Goal: Task Accomplishment & Management: Complete application form

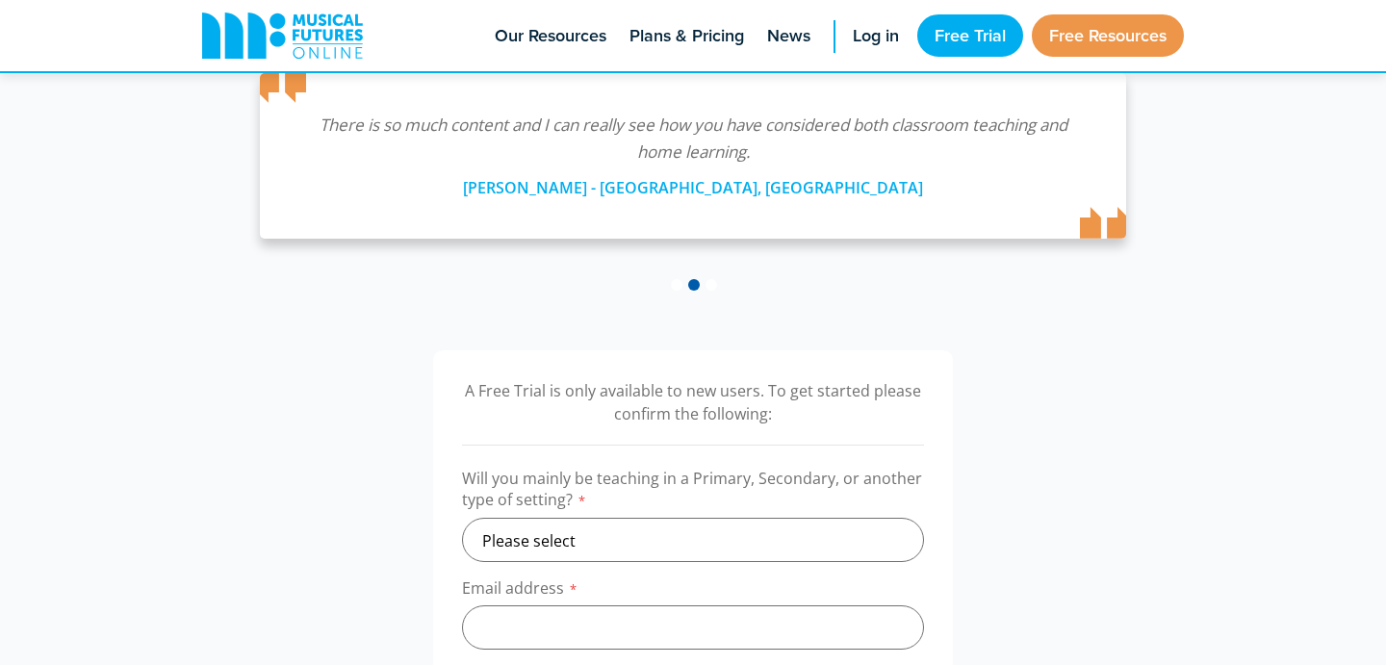
scroll to position [358, 0]
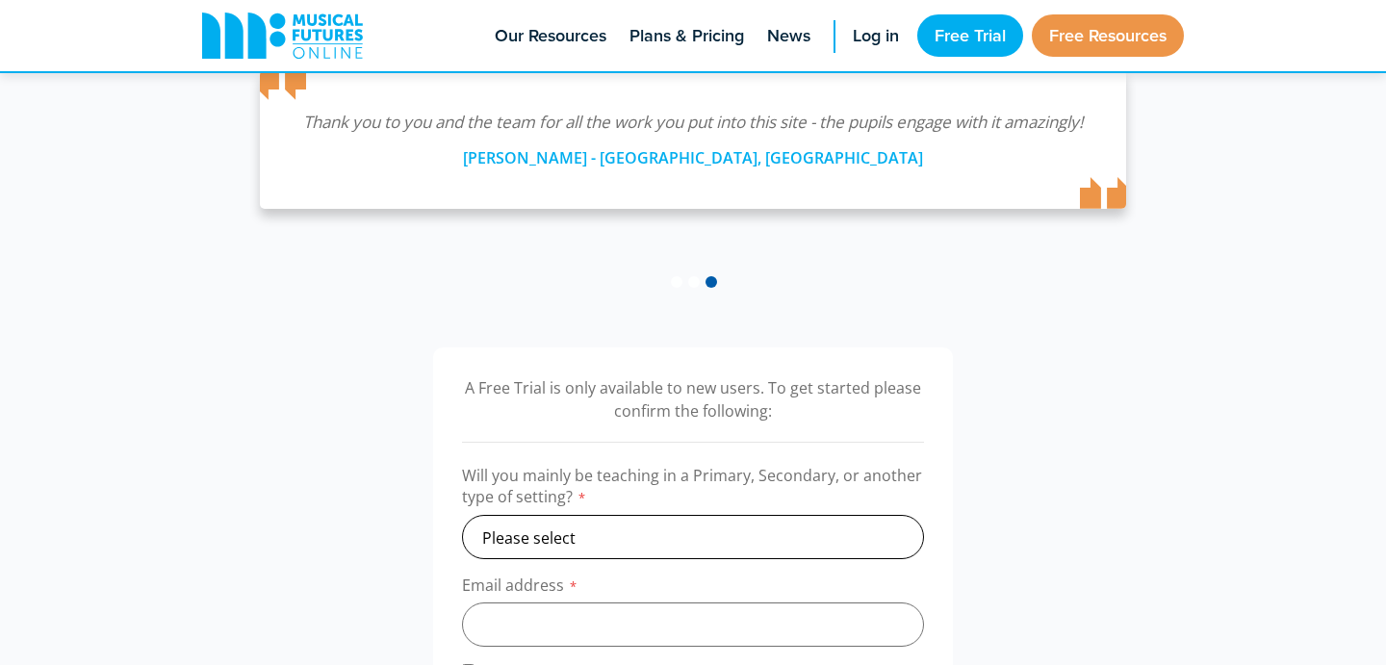
click at [549, 533] on select "Please select Primary Secondary Other" at bounding box center [693, 537] width 462 height 44
select select "primary"
click at [462, 515] on select "Please select Primary Secondary Other" at bounding box center [693, 537] width 462 height 44
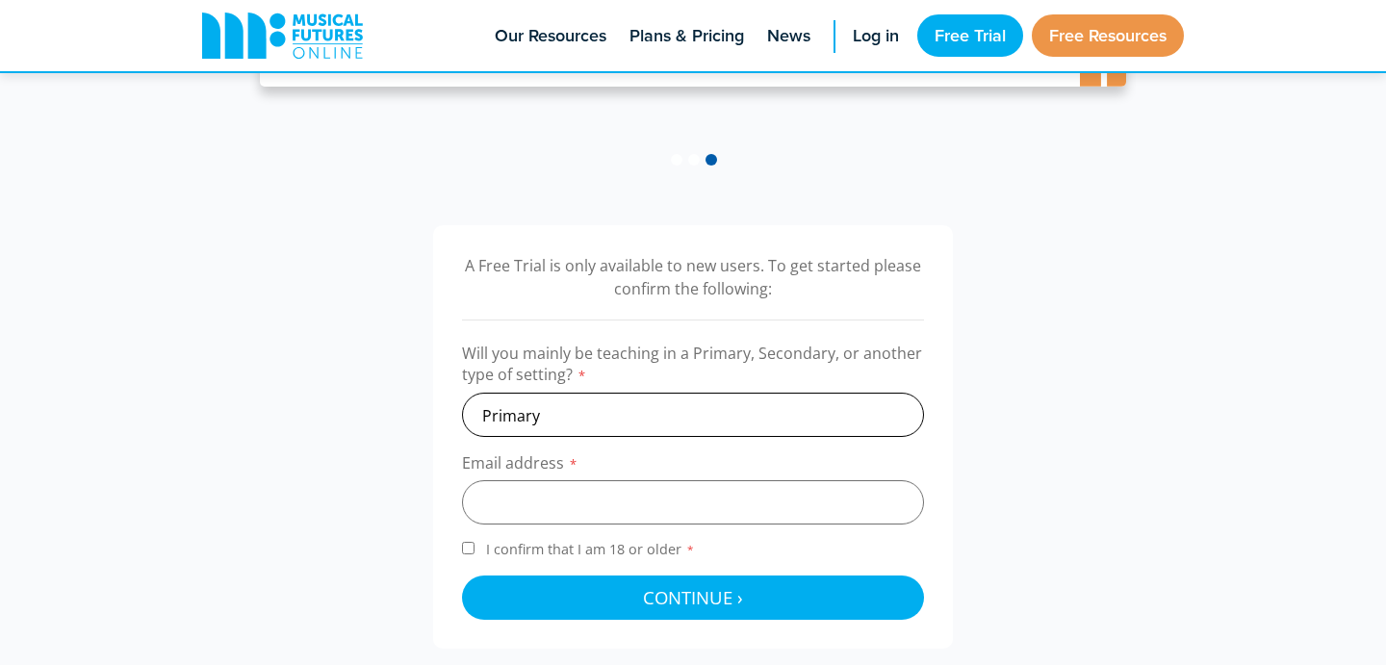
scroll to position [491, 0]
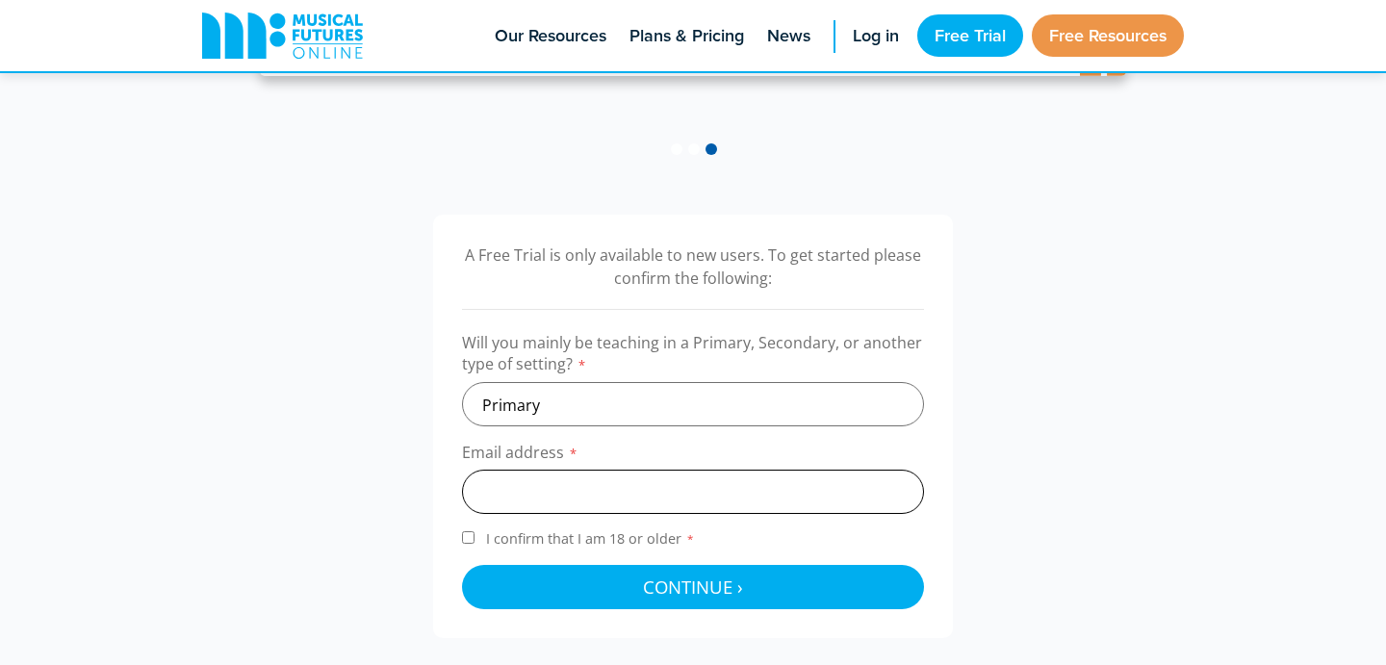
click at [529, 494] on input "email" at bounding box center [693, 492] width 462 height 44
type input "mgravina@bne.catholic.edu.au"
click at [464, 543] on input "I confirm that I am 18 or older *" at bounding box center [468, 537] width 13 height 13
checkbox input "true"
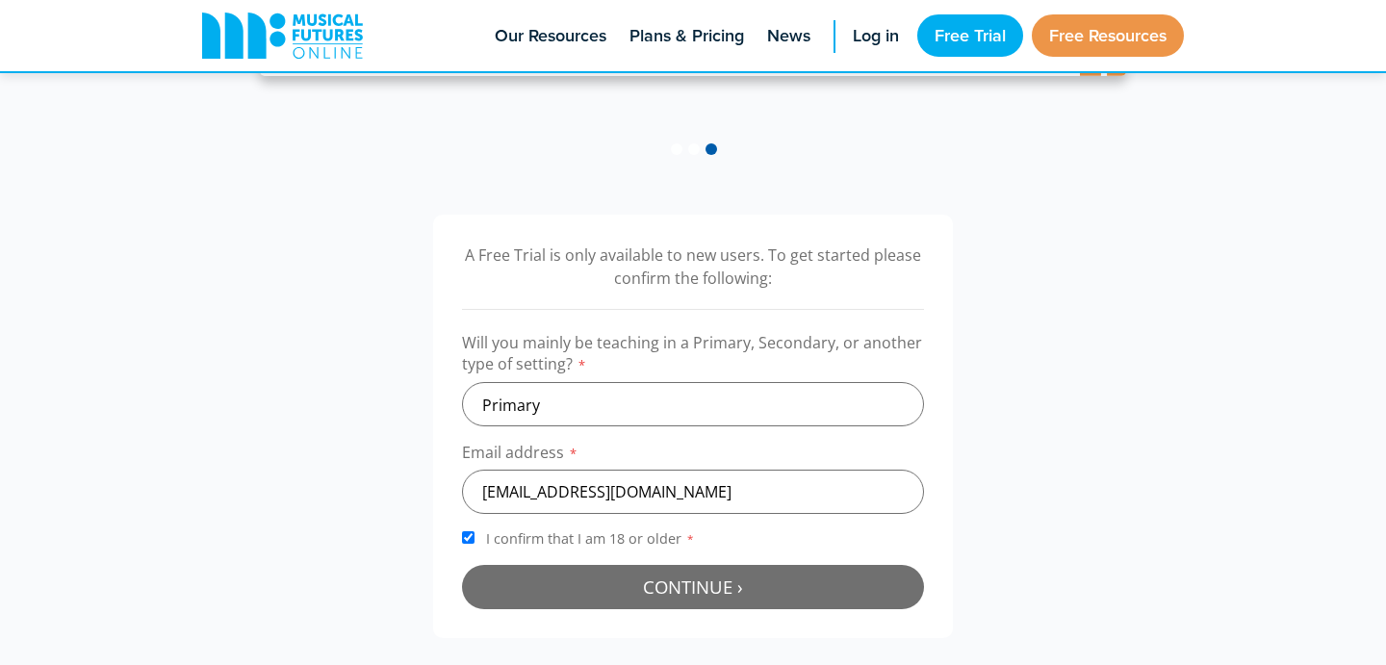
click at [628, 597] on button "Continue › Checking your details..." at bounding box center [693, 587] width 462 height 44
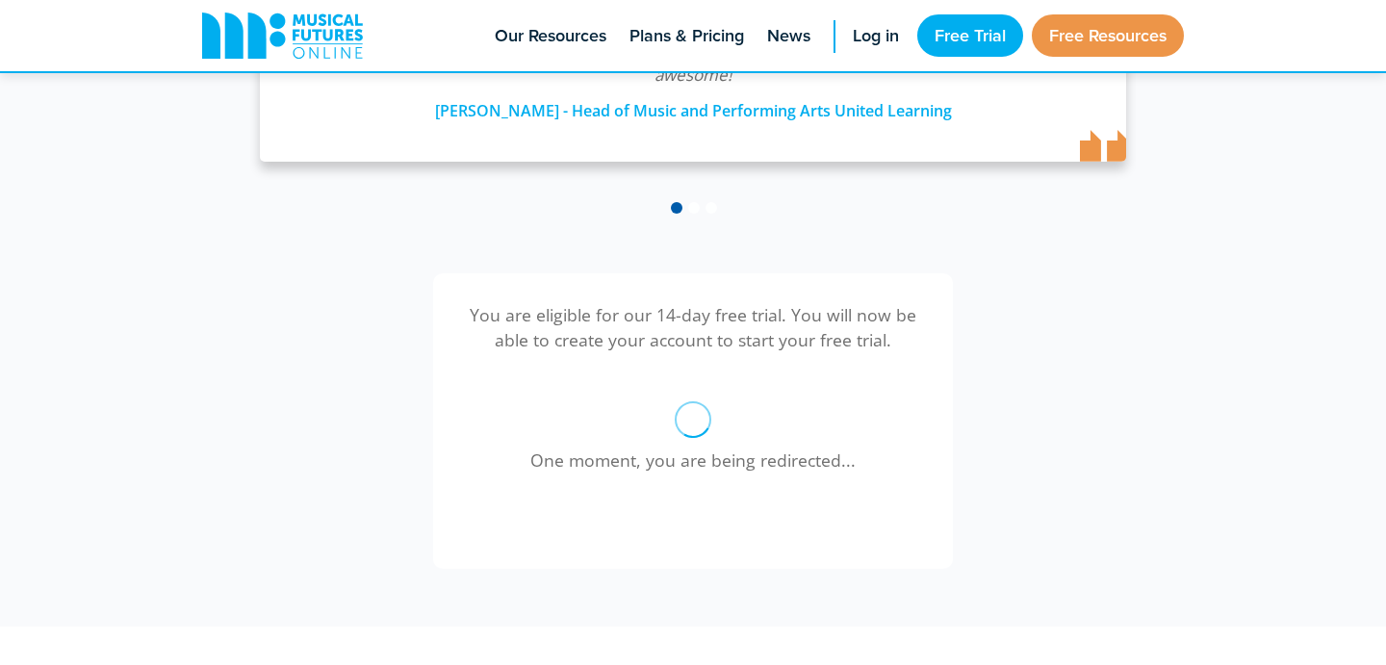
scroll to position [434, 0]
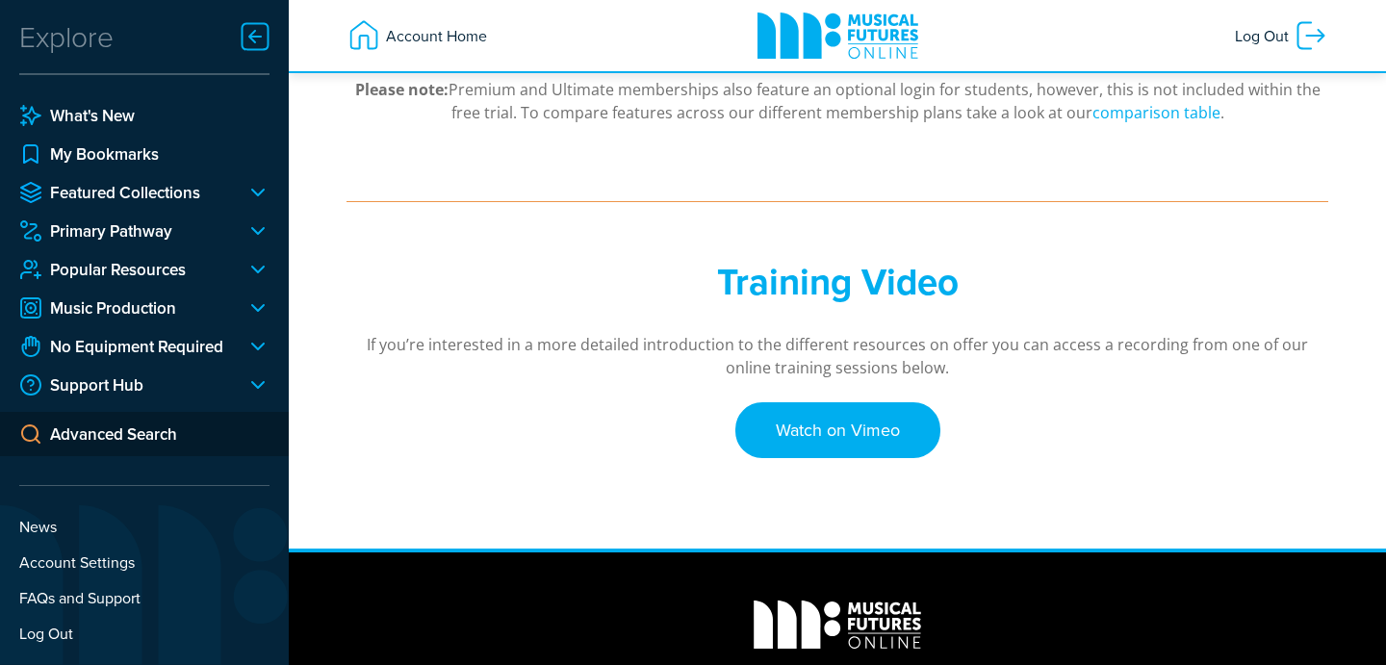
scroll to position [540, 0]
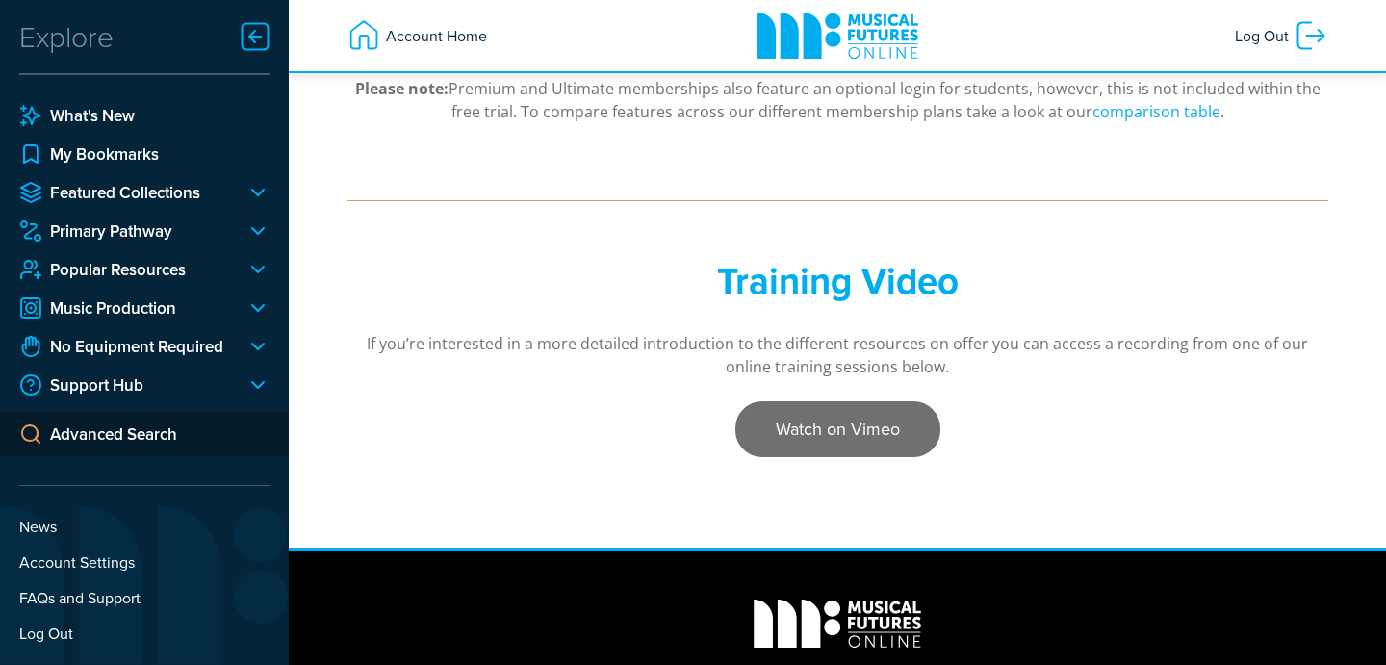
click at [814, 429] on link "Watch on Vimeo" at bounding box center [837, 429] width 205 height 56
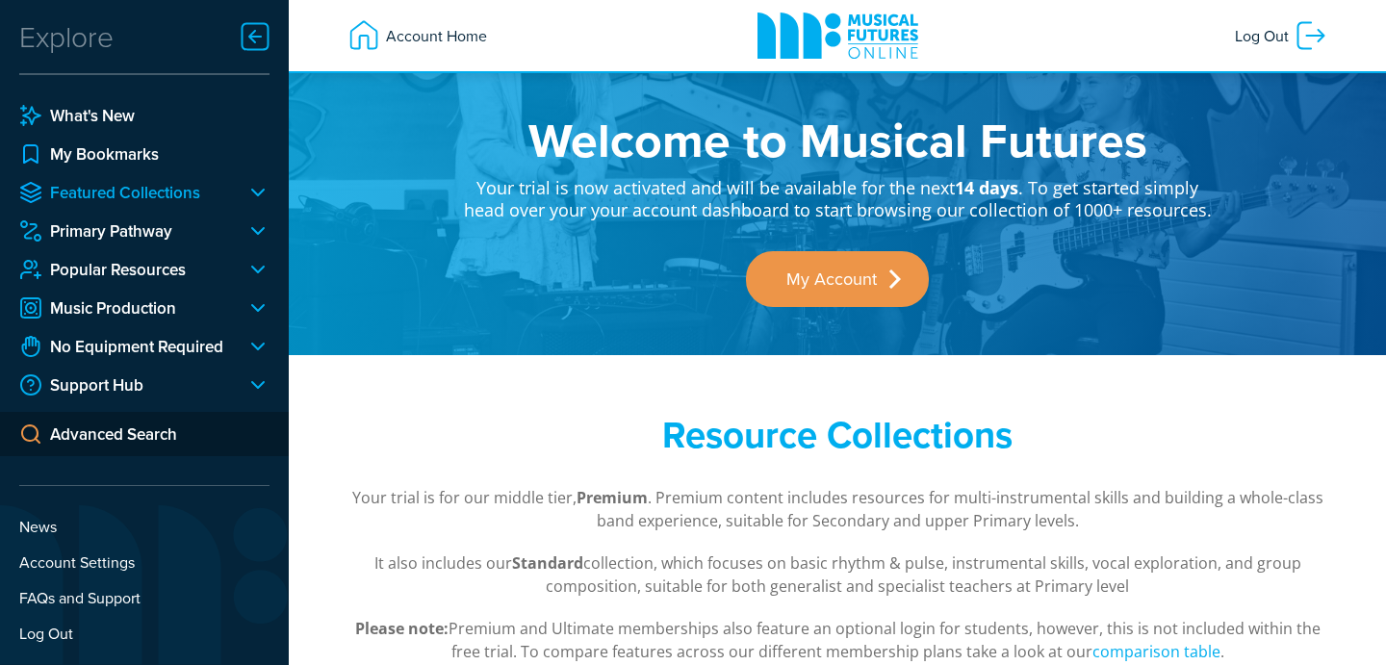
click at [119, 189] on link "Featured Collections" at bounding box center [125, 192] width 212 height 23
click at [259, 190] on div at bounding box center [250, 192] width 39 height 23
